Goal: Task Accomplishment & Management: Manage account settings

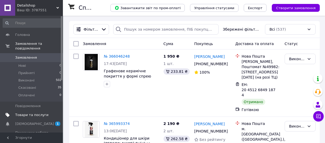
click at [36, 115] on span "Товари та послуги" at bounding box center [31, 115] width 33 height 5
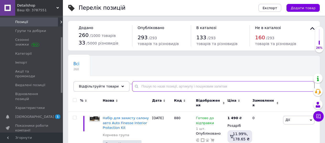
click at [146, 88] on input "text" at bounding box center [223, 86] width 182 height 10
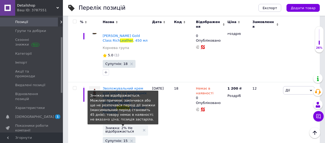
scroll to position [717, 0]
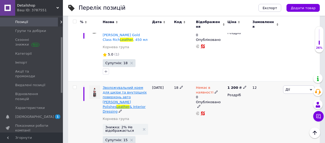
type input "leather"
click at [130, 105] on span "& Interior Dressing" at bounding box center [124, 109] width 43 height 9
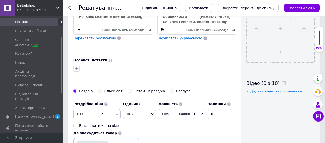
scroll to position [243, 0]
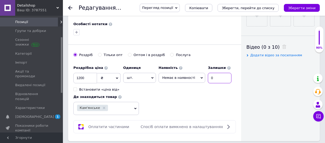
click at [213, 74] on input "0" at bounding box center [220, 78] width 24 height 10
type input "4"
click at [85, 73] on input "1200" at bounding box center [85, 78] width 24 height 10
type input "1230"
click at [201, 77] on icon at bounding box center [202, 78] width 2 height 2
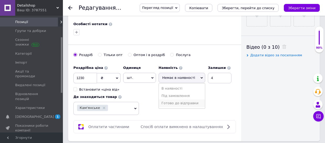
click at [174, 100] on li "Готово до відправки" at bounding box center [182, 103] width 46 height 7
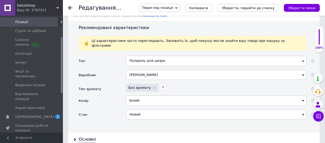
scroll to position [585, 0]
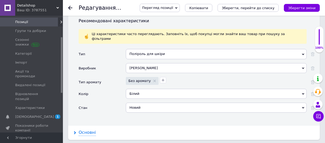
click at [90, 130] on div "Основні" at bounding box center [87, 133] width 17 height 6
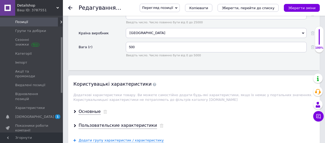
scroll to position [717, 0]
click at [97, 109] on div "Основные" at bounding box center [90, 112] width 22 height 6
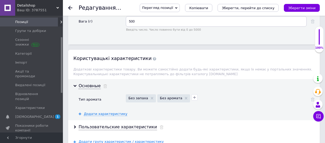
scroll to position [745, 0]
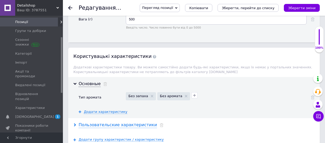
click at [137, 122] on div "Пользовательские характеристики" at bounding box center [118, 125] width 78 height 6
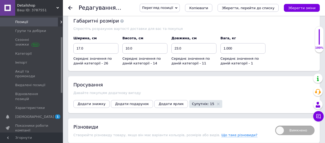
scroll to position [927, 0]
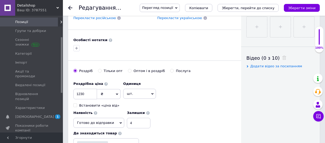
scroll to position [240, 0]
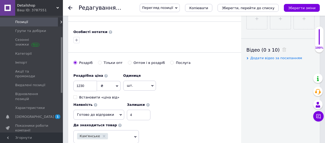
click at [277, 57] on span "Додати відео за посиланням" at bounding box center [276, 58] width 52 height 4
click at [254, 70] on input "text" at bounding box center [273, 68] width 54 height 10
paste input "https://youtu.be/09sxJsebsI4?si=HP7mAaRfPBWniZU3"
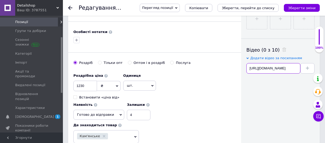
scroll to position [0, 36]
type input "https://youtu.be/09sxJsebsI4?si=HP7mAaRfPBWniZU3"
click at [309, 63] on button at bounding box center [307, 68] width 14 height 10
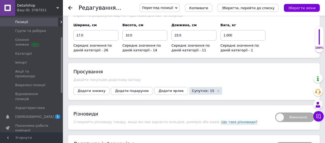
scroll to position [952, 0]
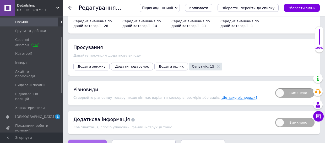
click at [91, 143] on span "Зберегти зміни" at bounding box center [88, 145] width 28 height 4
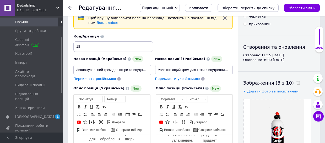
scroll to position [0, 0]
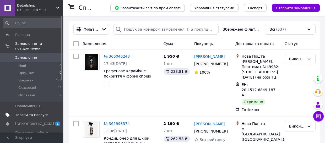
click at [36, 116] on span "Товари та послуги" at bounding box center [31, 115] width 33 height 5
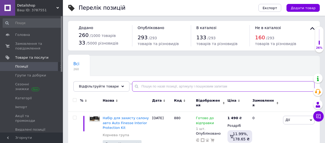
click at [144, 87] on input "text" at bounding box center [223, 86] width 182 height 10
type input "vrt"
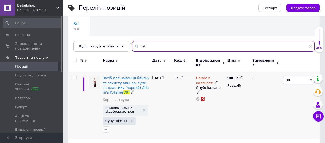
scroll to position [42, 0]
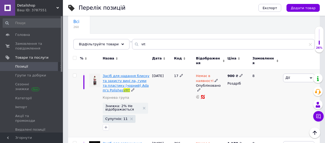
click at [131, 86] on span "Засіб для надання блиску та захисту вині ла, гуми та пластику (чорний) Ada m's …" at bounding box center [126, 83] width 47 height 18
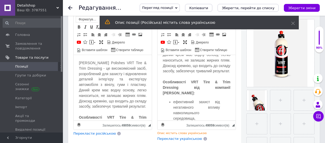
scroll to position [40, 0]
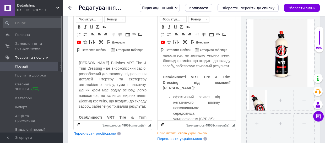
click at [181, 137] on span "Перекласти українською" at bounding box center [179, 139] width 45 height 4
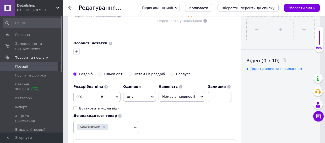
scroll to position [229, 0]
click at [212, 91] on input at bounding box center [220, 96] width 24 height 10
type input "2"
click at [200, 91] on span "Немає в наявності" at bounding box center [182, 96] width 47 height 10
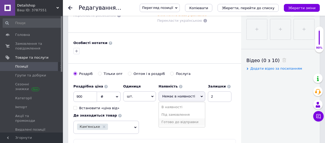
click at [177, 118] on li "Готово до відправки" at bounding box center [182, 121] width 46 height 7
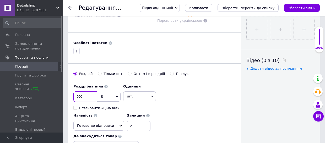
click at [86, 91] on input "900" at bounding box center [85, 96] width 24 height 10
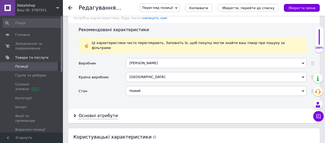
scroll to position [566, 0]
type input "930"
click at [102, 113] on div "Основні атрибути" at bounding box center [98, 116] width 39 height 6
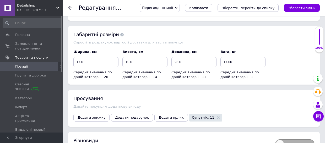
scroll to position [781, 0]
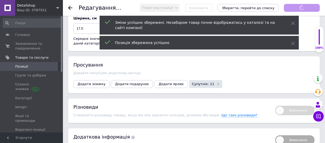
scroll to position [41, 0]
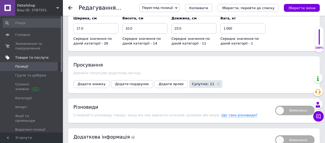
click at [36, 57] on span "Товари та послуги" at bounding box center [31, 57] width 33 height 5
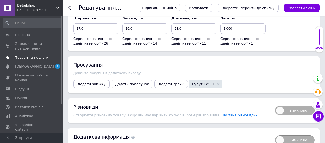
click at [35, 57] on span "Товари та послуги" at bounding box center [31, 57] width 33 height 5
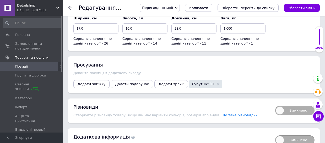
click at [70, 7] on use at bounding box center [70, 8] width 4 height 4
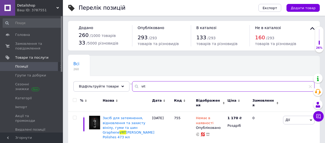
click at [149, 87] on input "vrt" at bounding box center [223, 86] width 182 height 10
type input "v"
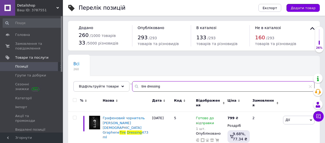
click at [161, 87] on input "tire dressing" at bounding box center [223, 86] width 182 height 10
type input "t"
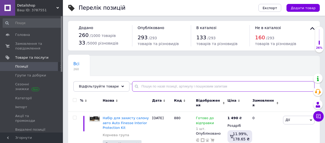
click at [145, 85] on input "text" at bounding box center [223, 86] width 182 height 10
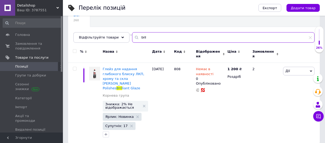
scroll to position [50, 0]
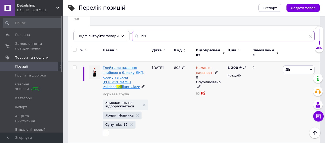
type input "bril"
click at [129, 85] on span "liant Glaze" at bounding box center [131, 87] width 18 height 4
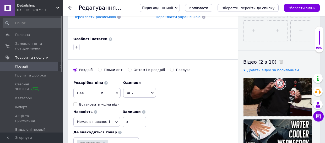
scroll to position [240, 0]
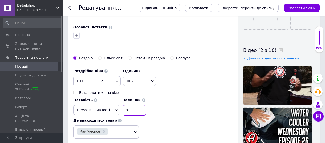
click at [146, 105] on input "0" at bounding box center [135, 110] width 24 height 10
type input "1"
click at [118, 109] on icon at bounding box center [116, 110] width 2 height 2
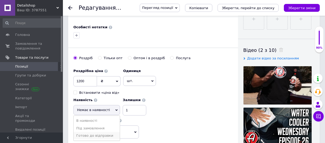
click at [120, 132] on li "Готово до відправки" at bounding box center [97, 135] width 46 height 7
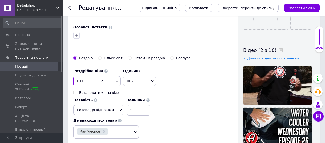
click at [86, 80] on input "1200" at bounding box center [85, 81] width 24 height 10
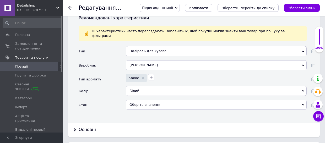
scroll to position [592, 0]
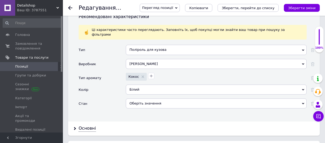
type input "1230"
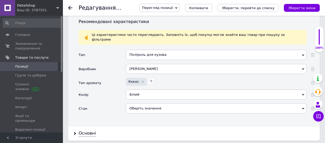
click at [142, 104] on div "Оберіть значення" at bounding box center [216, 109] width 181 height 10
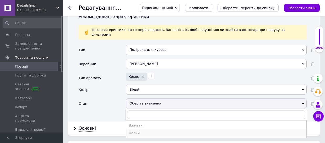
click at [137, 131] on div "Новий" at bounding box center [216, 133] width 175 height 5
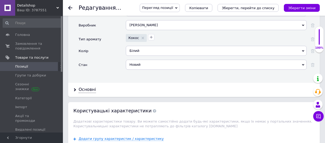
scroll to position [642, 0]
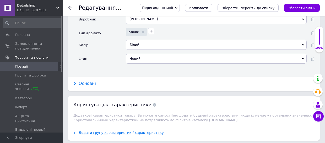
click at [89, 81] on div "Основні" at bounding box center [87, 84] width 17 height 6
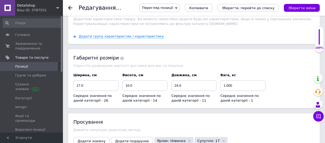
scroll to position [801, 0]
click at [189, 82] on input "24.0" at bounding box center [193, 85] width 45 height 10
type input "2"
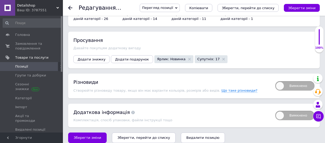
scroll to position [883, 0]
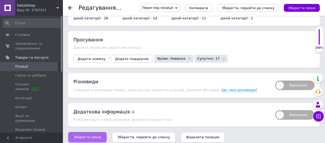
type input "23"
click at [86, 135] on span "Зберегти зміни" at bounding box center [88, 137] width 28 height 4
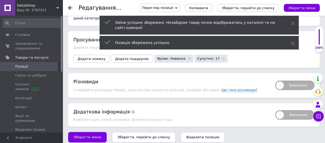
click at [71, 8] on use at bounding box center [70, 8] width 4 height 4
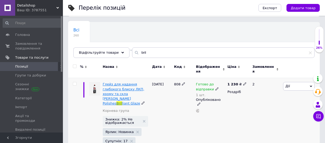
scroll to position [34, 0]
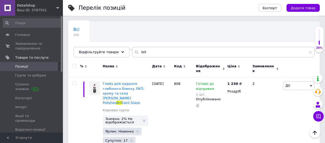
type input "bri"
